Goal: Task Accomplishment & Management: Manage account settings

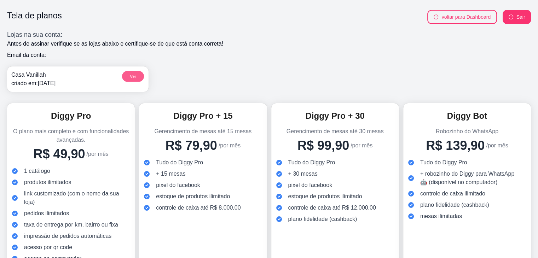
click at [130, 78] on button "Ver" at bounding box center [133, 76] width 22 height 11
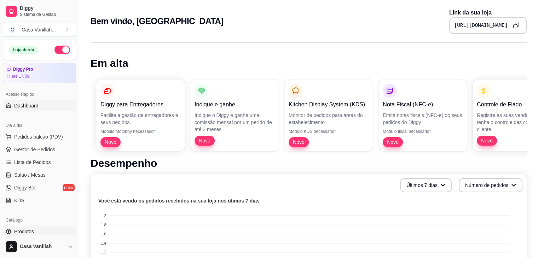
click at [25, 233] on span "Produtos" at bounding box center [24, 231] width 20 height 7
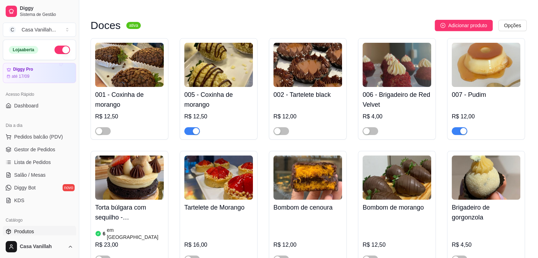
scroll to position [52, 0]
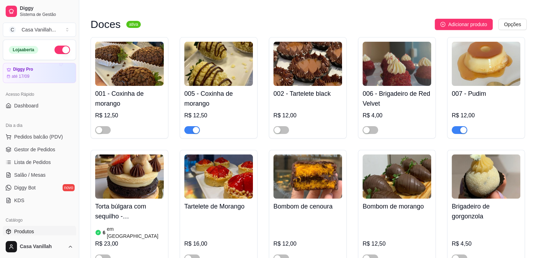
click at [195, 129] on div "button" at bounding box center [196, 130] width 6 height 6
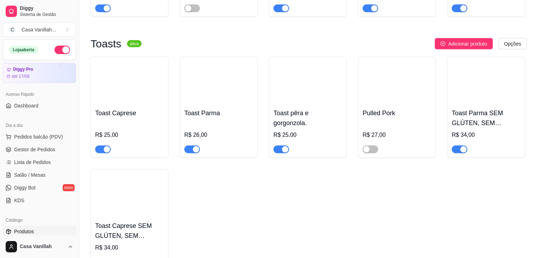
scroll to position [4112, 0]
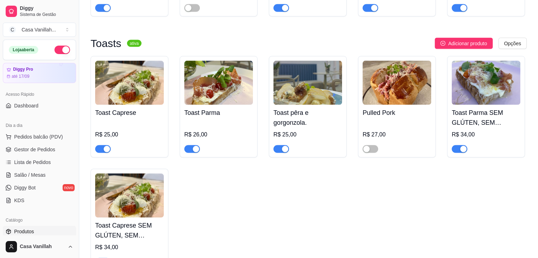
click at [106, 146] on div "button" at bounding box center [107, 149] width 6 height 6
click at [198, 146] on div "button" at bounding box center [196, 149] width 6 height 6
click at [285, 146] on div "button" at bounding box center [285, 149] width 6 height 6
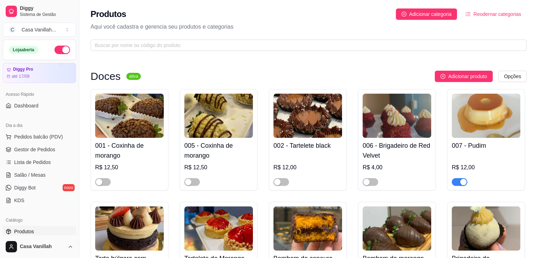
click at [313, 23] on p "Aqui você cadastra e gerencia seu produtos e categorias" at bounding box center [309, 27] width 436 height 8
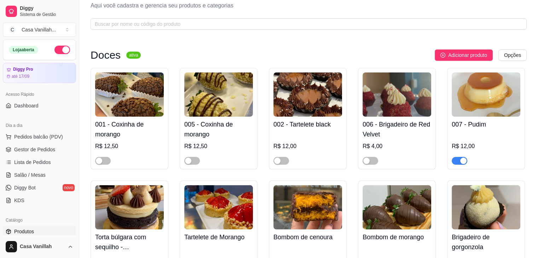
scroll to position [18, 0]
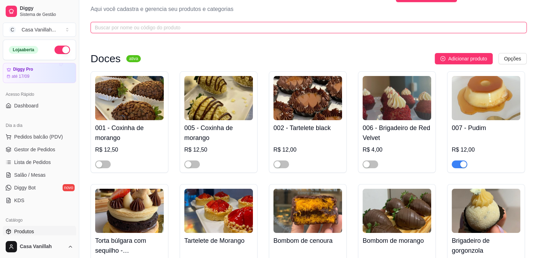
click at [264, 29] on input "text" at bounding box center [306, 28] width 422 height 8
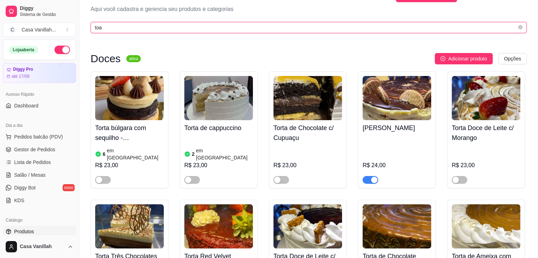
scroll to position [0, 0]
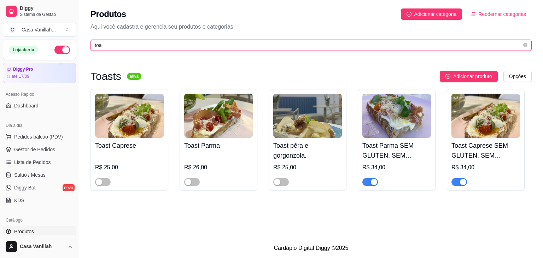
type input "toa"
click at [189, 46] on input "toa" at bounding box center [308, 45] width 427 height 8
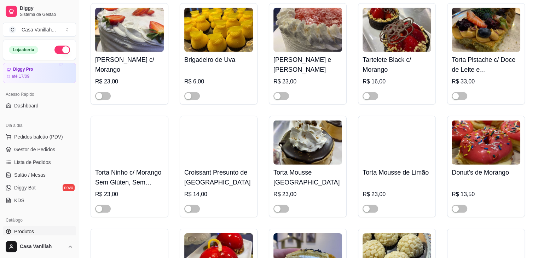
scroll to position [2122, 0]
